Goal: Task Accomplishment & Management: Manage account settings

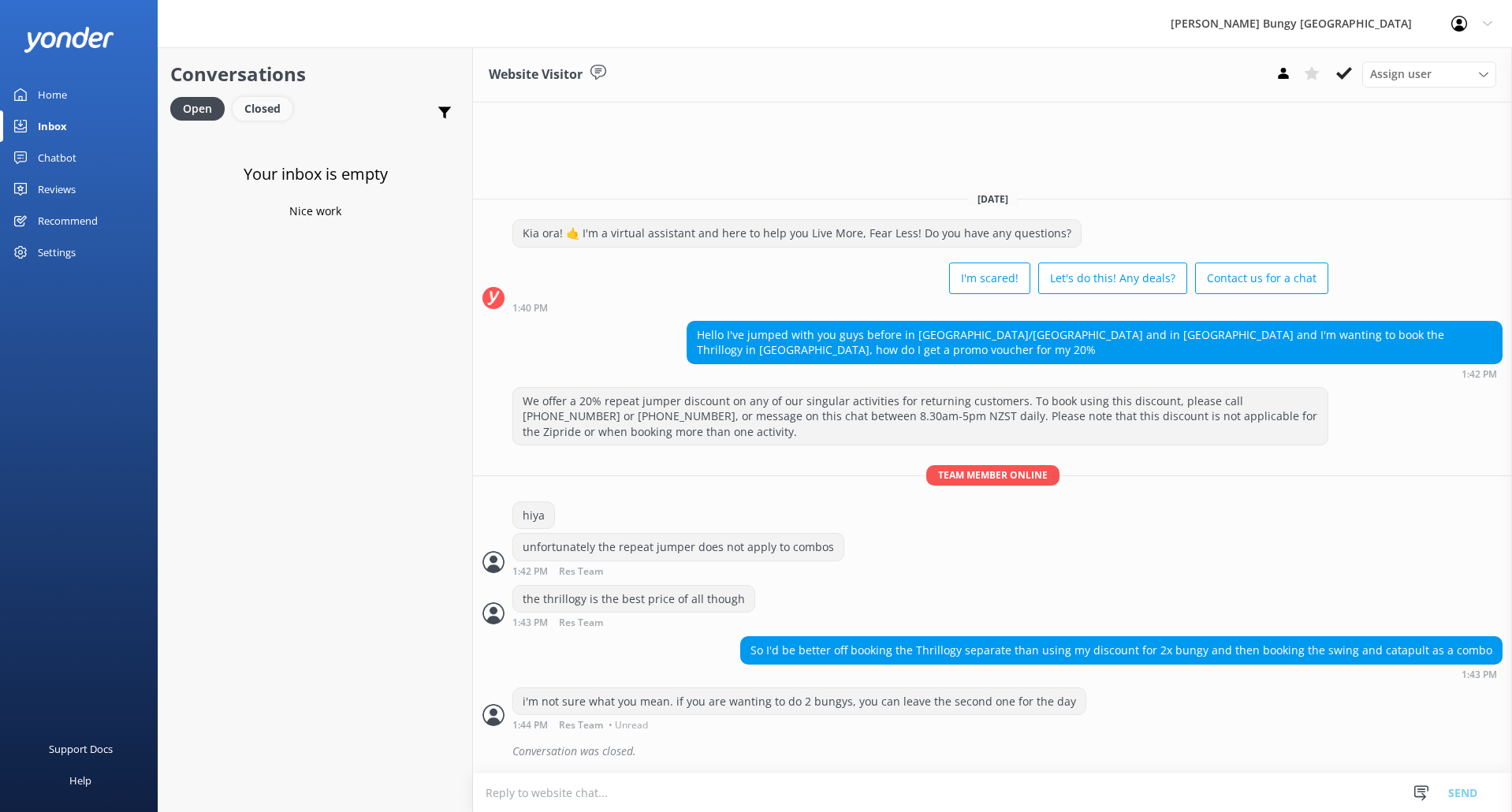
click at [253, 109] on div "Closed" at bounding box center [262, 108] width 60 height 24
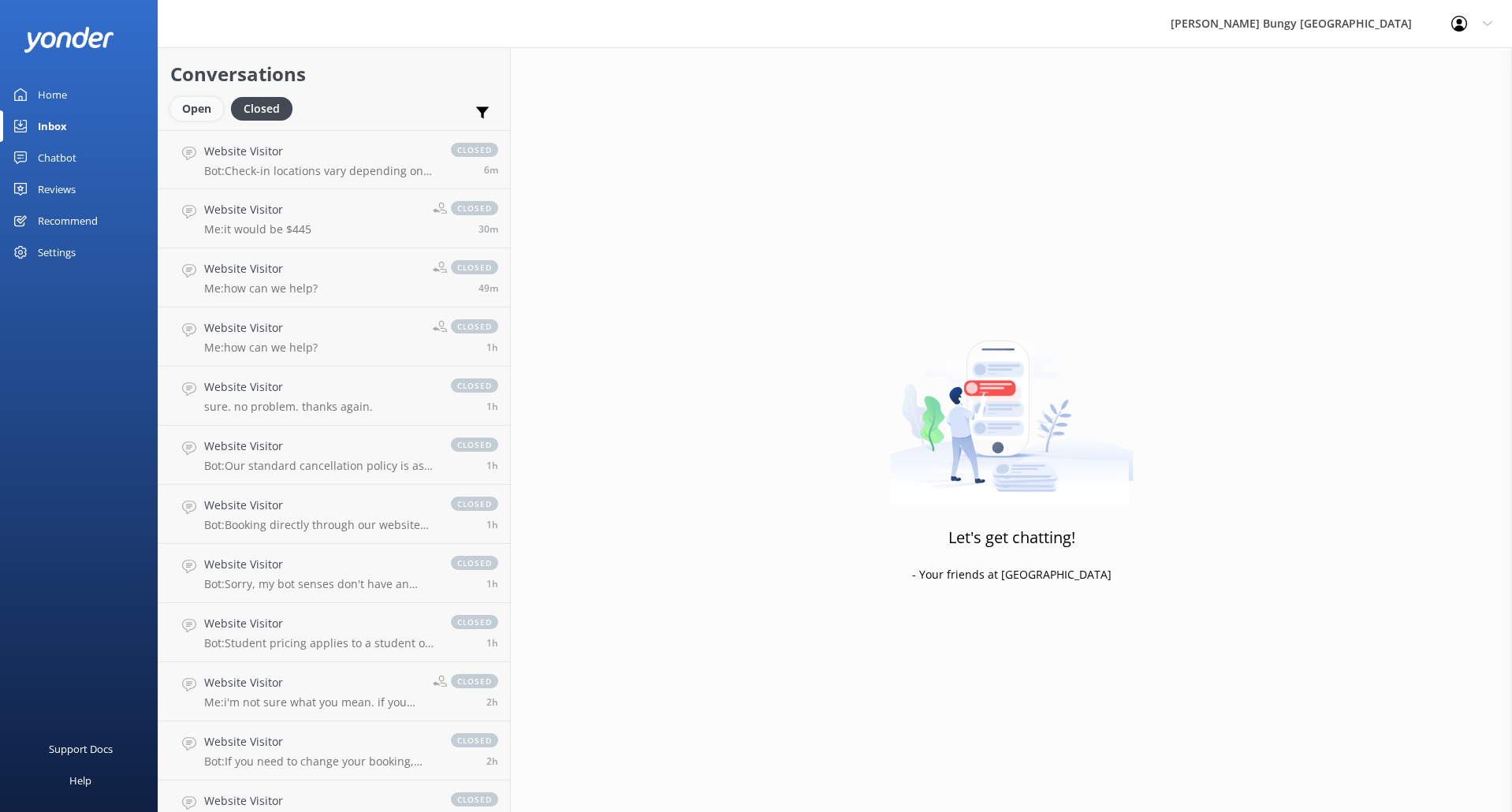
click at [199, 107] on div "Open" at bounding box center [197, 108] width 53 height 24
